Goal: Check status: Check status

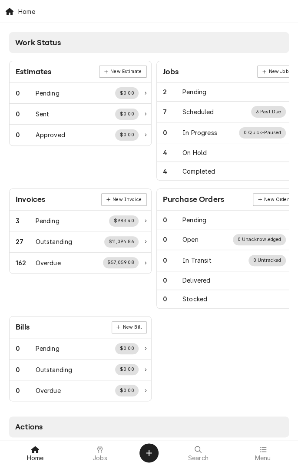
click at [97, 437] on icon at bounding box center [99, 449] width 5 height 7
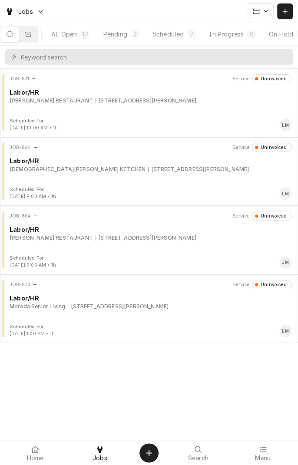
click at [37, 36] on button "Dynamic Content Wrapper" at bounding box center [28, 34] width 18 height 16
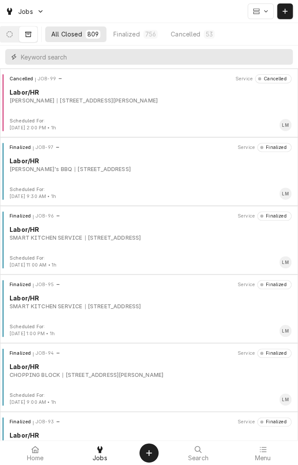
click at [131, 59] on input "Dynamic Content Wrapper" at bounding box center [154, 57] width 267 height 16
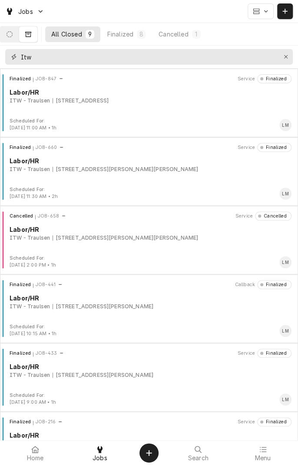
type input "Itw"
click at [109, 102] on div "1603 N Texana St, Hallettsville, TX 77964" at bounding box center [81, 101] width 56 height 8
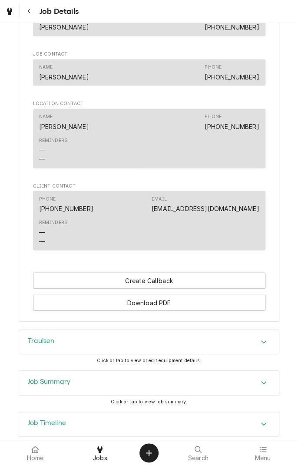
scroll to position [607, 0]
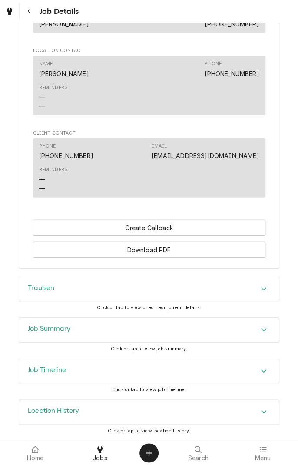
click at [259, 293] on div "Accordion Header" at bounding box center [263, 289] width 13 height 10
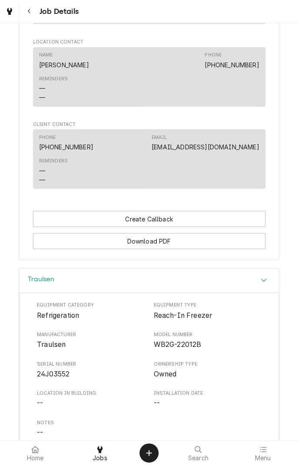
click at [265, 286] on div "Accordion Header" at bounding box center [263, 280] width 13 height 10
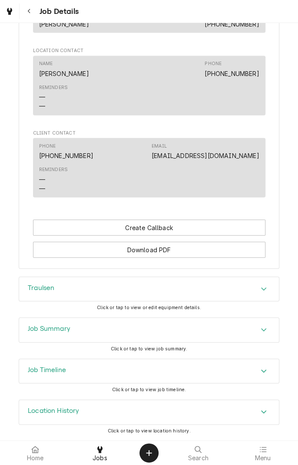
click at [259, 295] on div "Traulsen" at bounding box center [149, 289] width 260 height 24
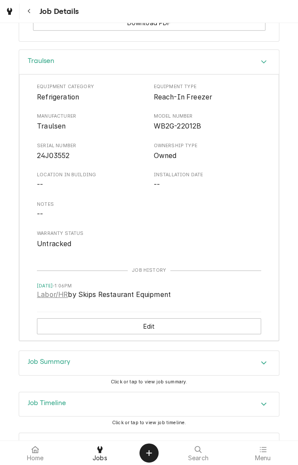
scroll to position [825, 0]
click at [264, 368] on div "Accordion Header" at bounding box center [263, 362] width 13 height 10
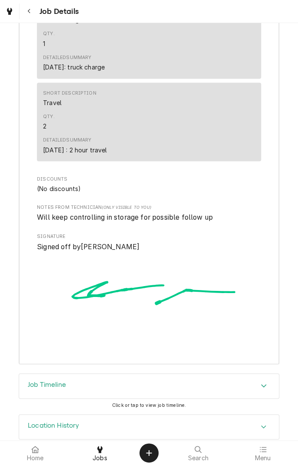
scroll to position [1538, 0]
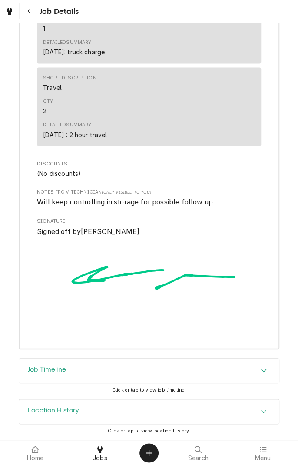
click at [260, 377] on div "Job Timeline" at bounding box center [149, 371] width 260 height 24
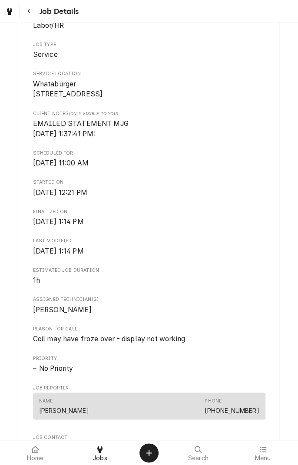
scroll to position [0, 0]
